Goal: Task Accomplishment & Management: Use online tool/utility

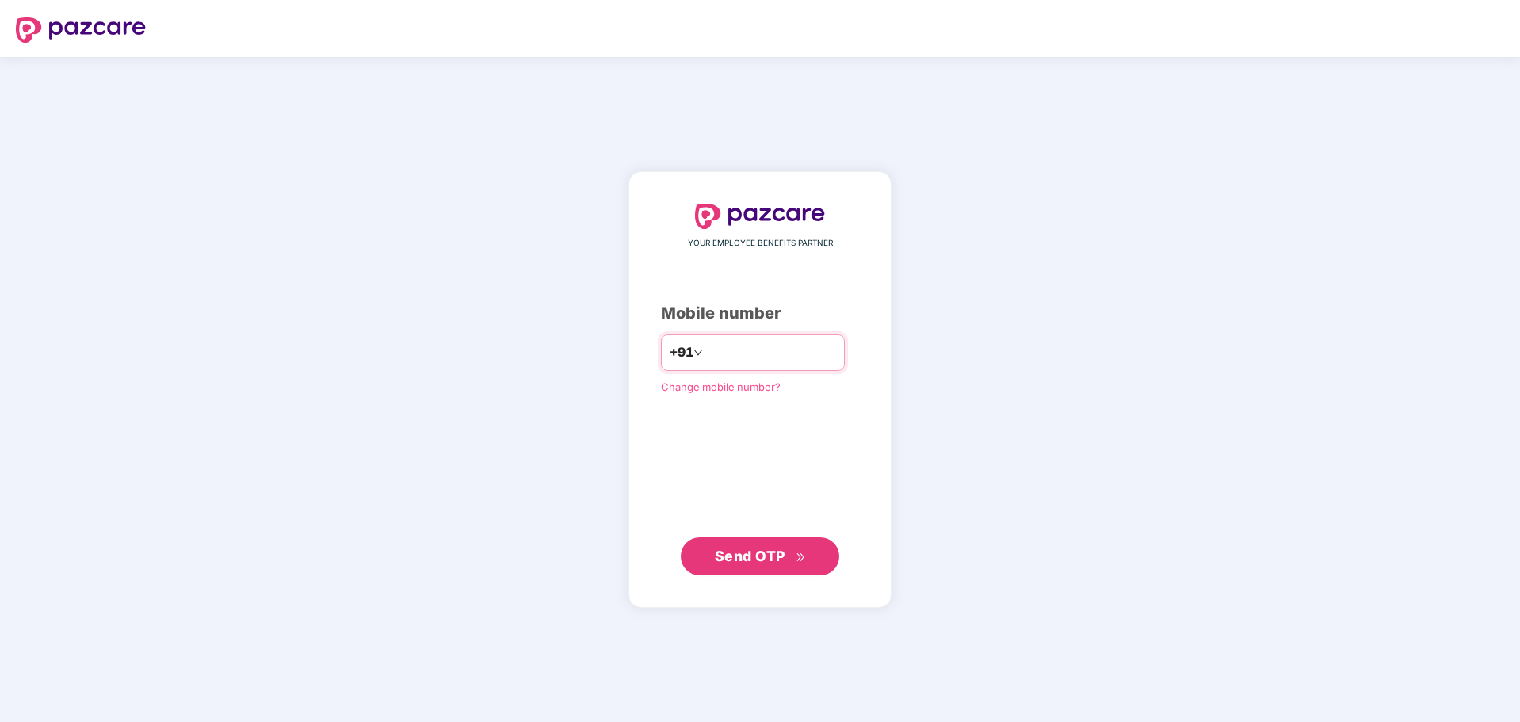
click at [706, 352] on input "number" at bounding box center [771, 352] width 130 height 25
type input "**********"
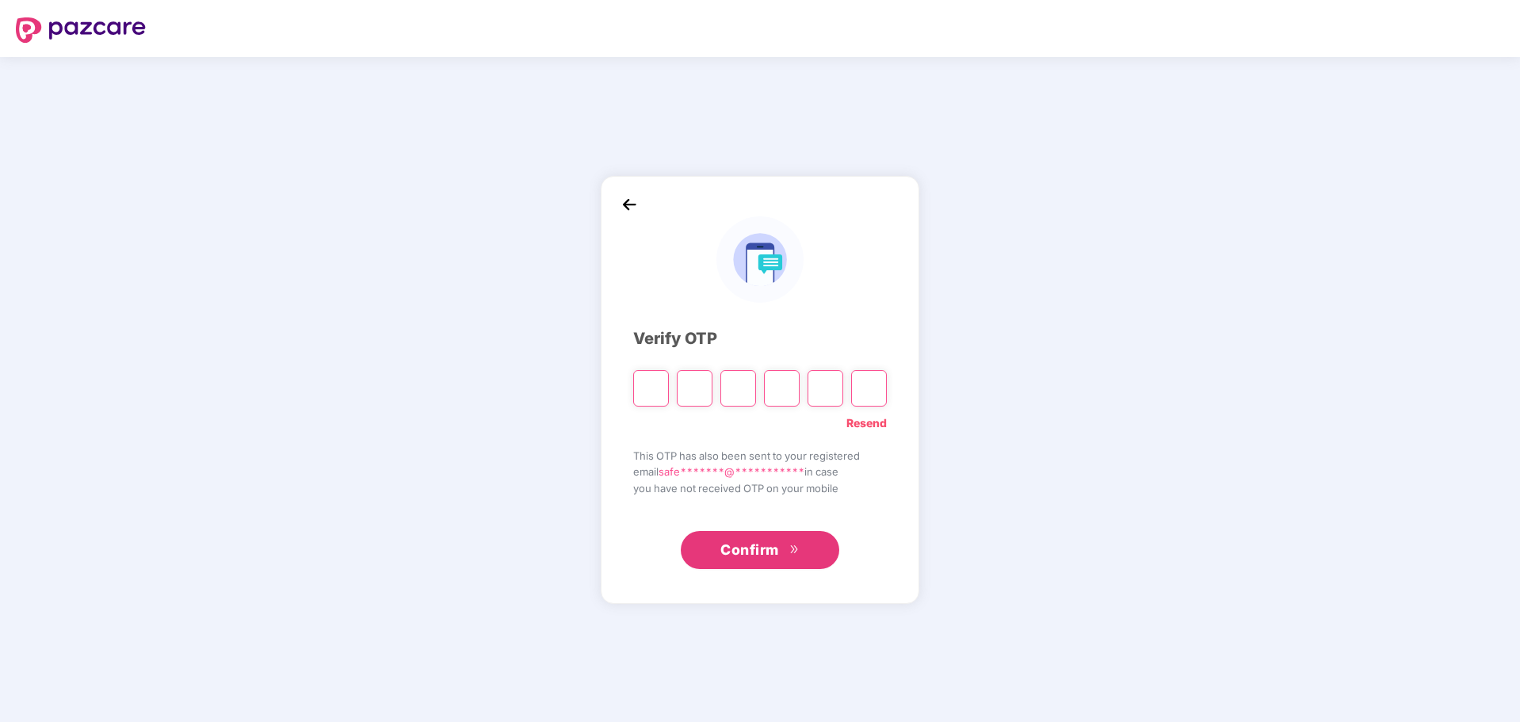
paste input "*"
type input "*"
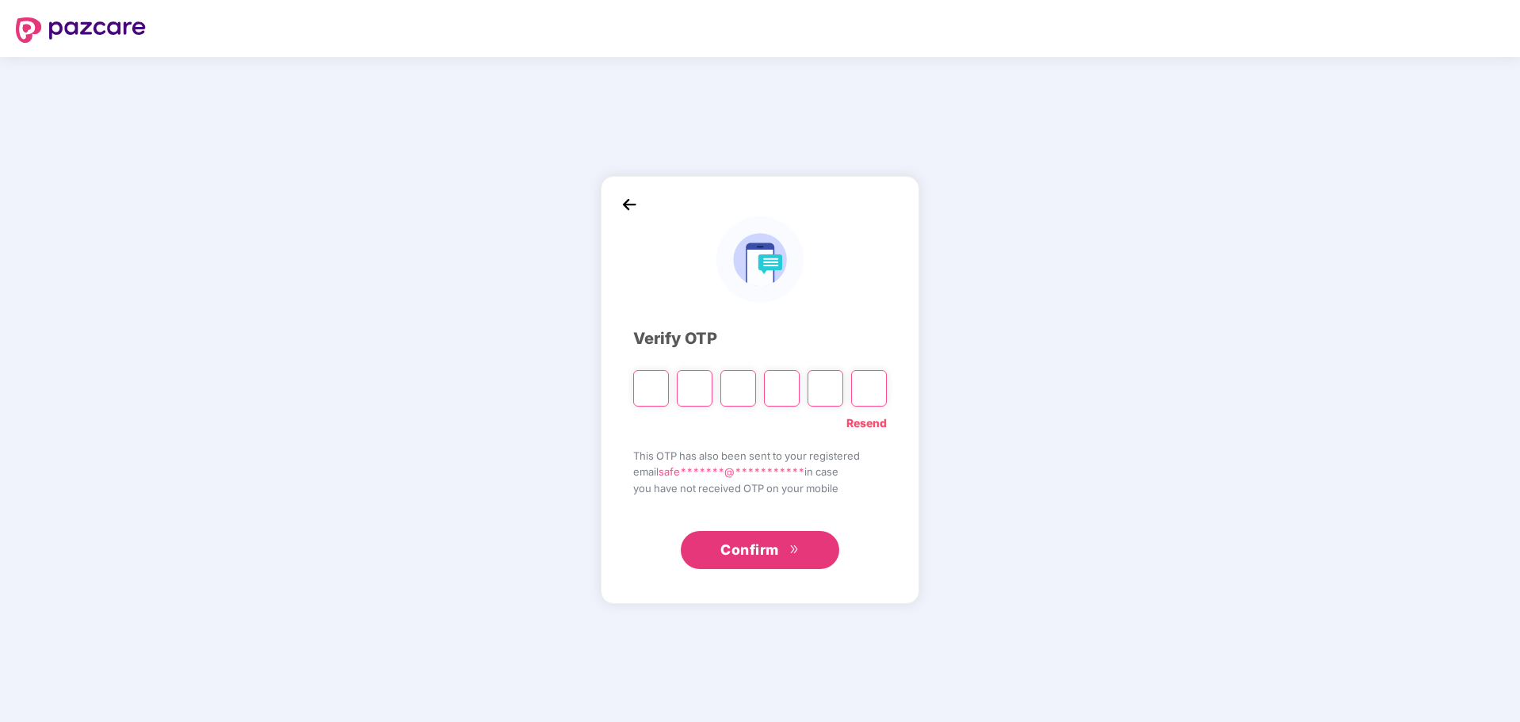
type input "*"
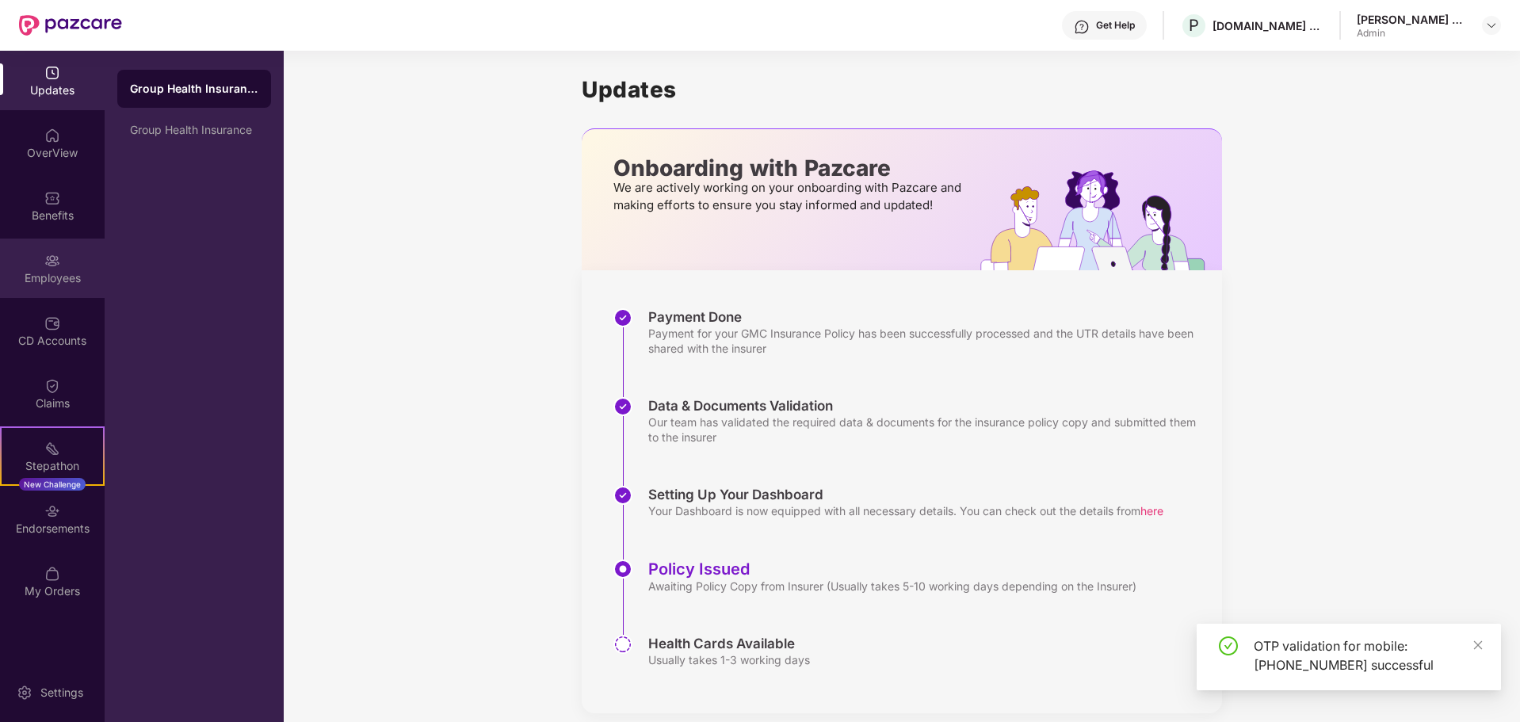
click at [53, 292] on div "Employees" at bounding box center [52, 268] width 105 height 59
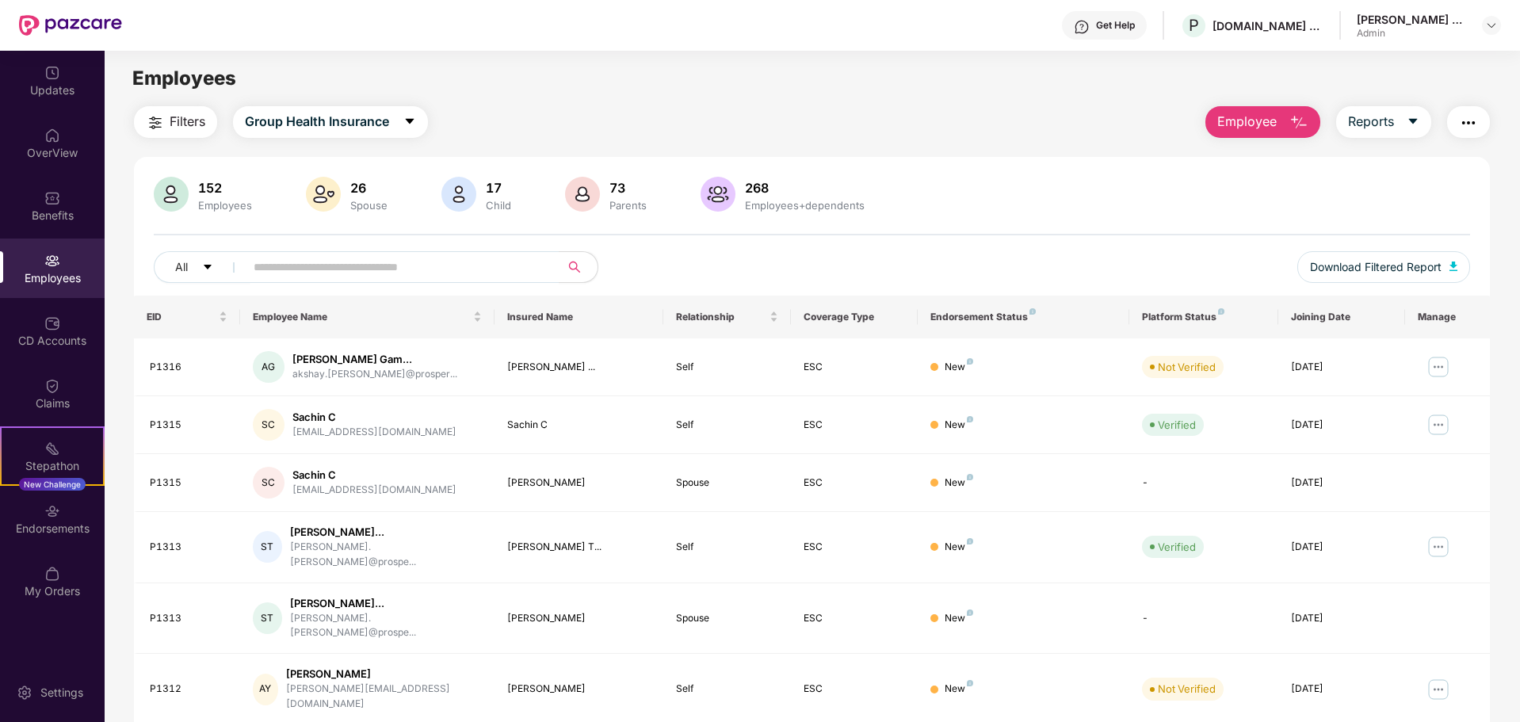
click at [827, 116] on div "Filters Group Health Insurance Employee Reports" at bounding box center [812, 122] width 1356 height 32
click at [1375, 132] on button "Reports" at bounding box center [1383, 122] width 95 height 32
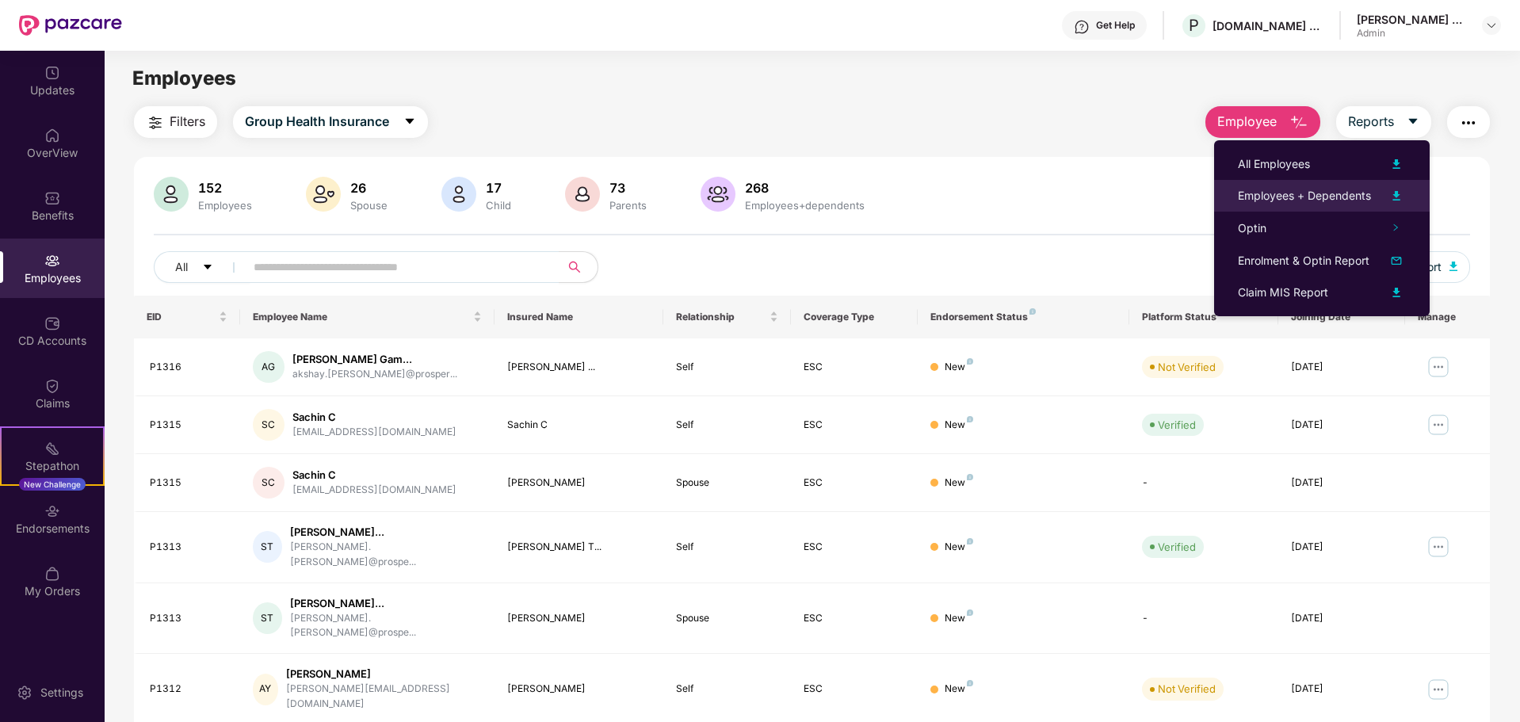
click at [1327, 196] on div "Employees + Dependents" at bounding box center [1304, 195] width 133 height 17
